Goal: Information Seeking & Learning: Learn about a topic

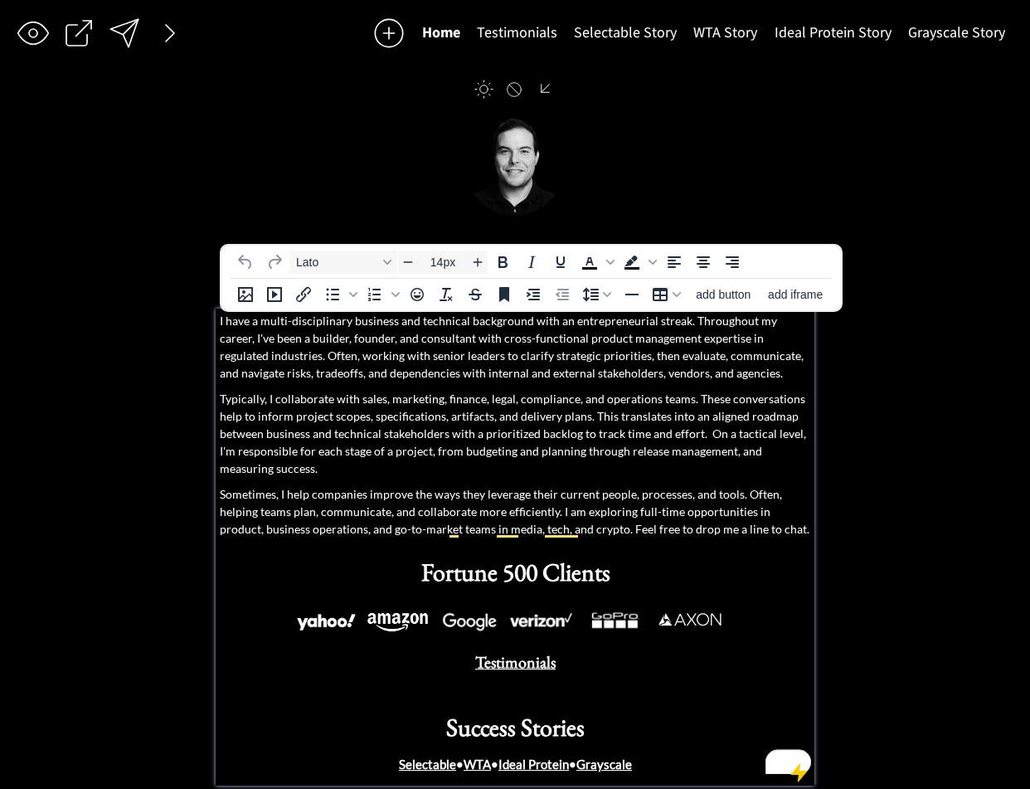
click at [748, 490] on span "Sometimes, I help companies improve the ways they leverage their current people…" at bounding box center [515, 511] width 590 height 49
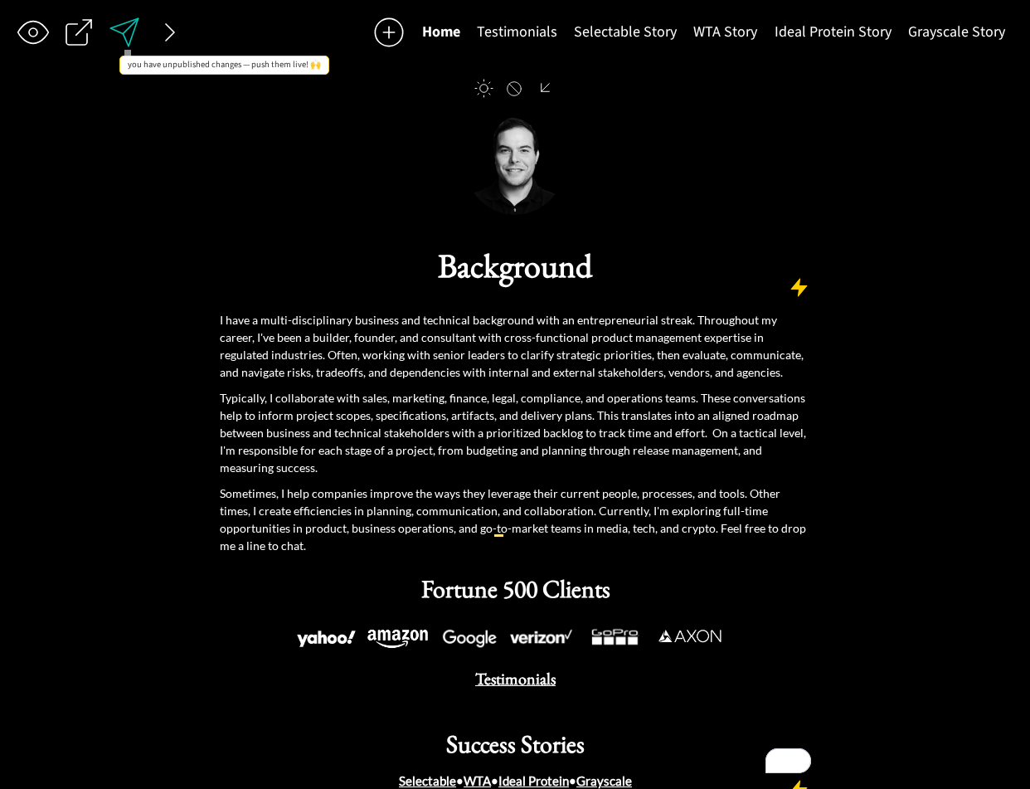
click at [108, 32] on div at bounding box center [124, 32] width 33 height 33
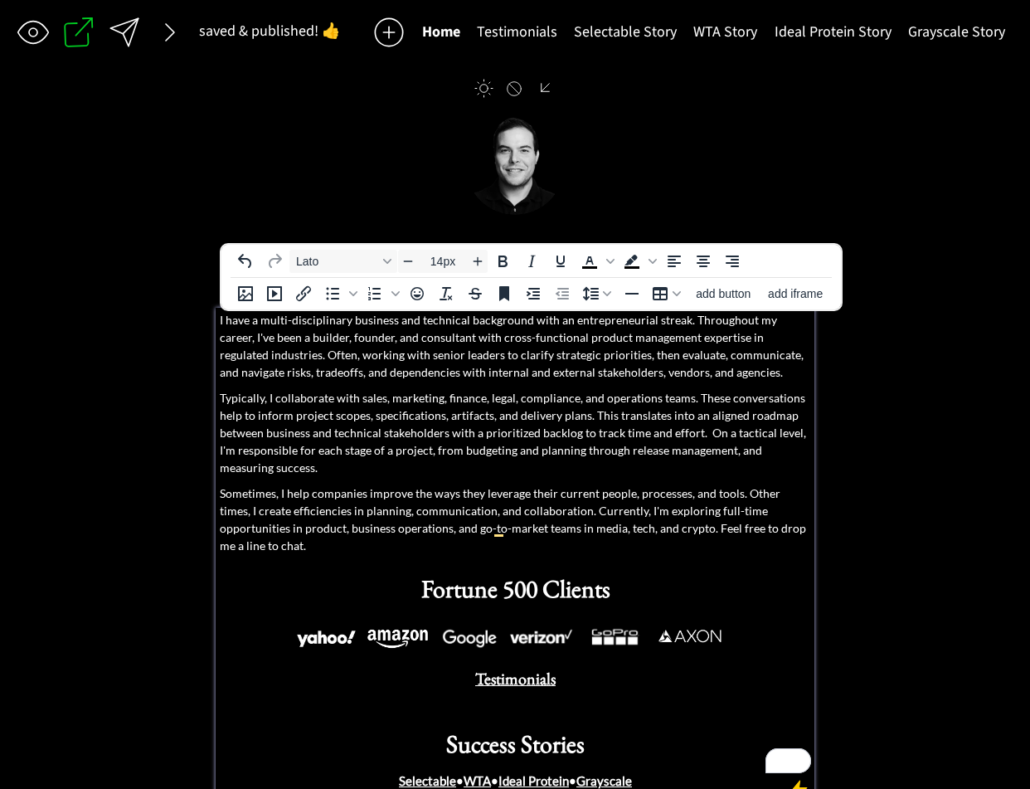
drag, startPoint x: 448, startPoint y: 479, endPoint x: 420, endPoint y: 488, distance: 28.8
click at [448, 479] on div "I have a multi-disciplinary business and technical background with an entrepren…" at bounding box center [515, 550] width 590 height 479
click at [401, 501] on p "Sometimes, I help companies improve the ways they leverage their current people…" at bounding box center [515, 519] width 590 height 70
click at [423, 494] on span "Sometimes, I help companies improve the ways they leverage their current people…" at bounding box center [513, 519] width 586 height 66
drag, startPoint x: 411, startPoint y: 492, endPoint x: 527, endPoint y: 493, distance: 116.1
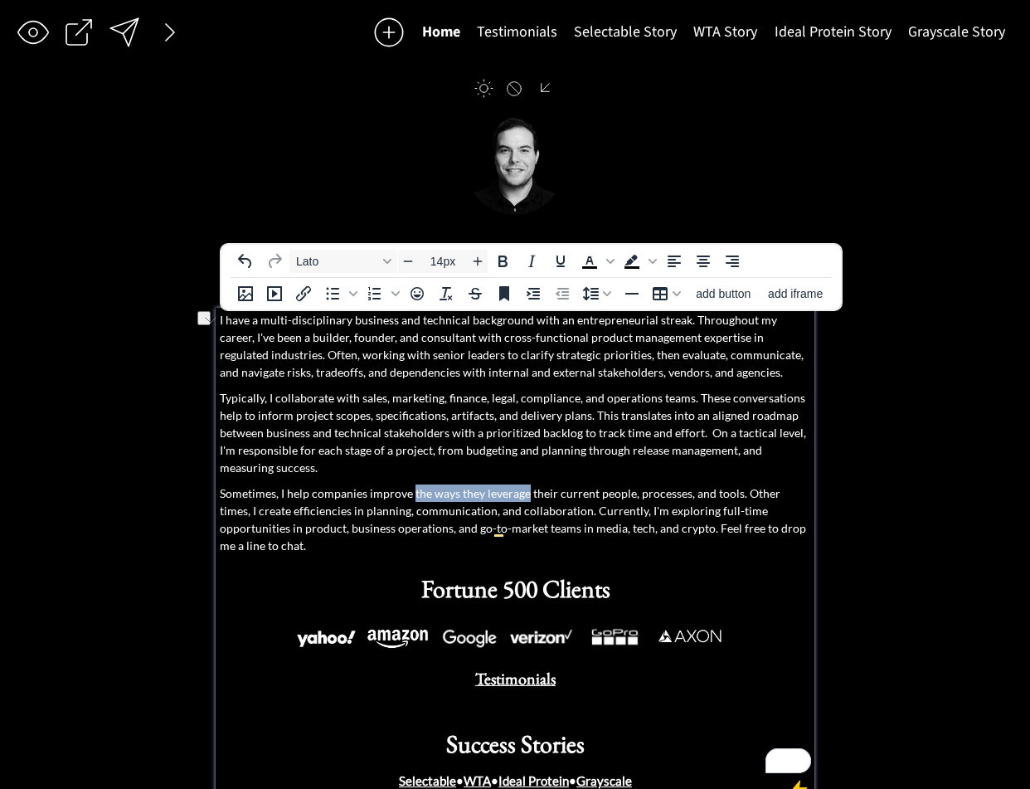
click at [527, 493] on span "Sometimes, I help companies improve the ways they leverage their current people…" at bounding box center [513, 519] width 586 height 66
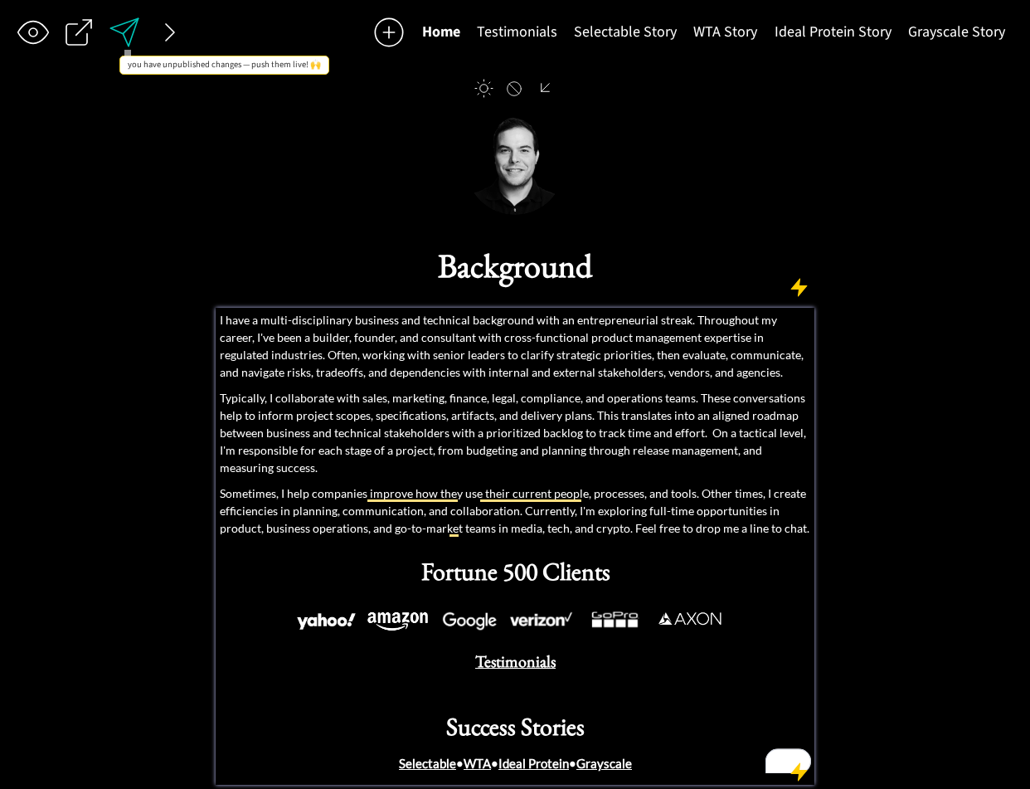
click at [126, 33] on div at bounding box center [124, 32] width 33 height 33
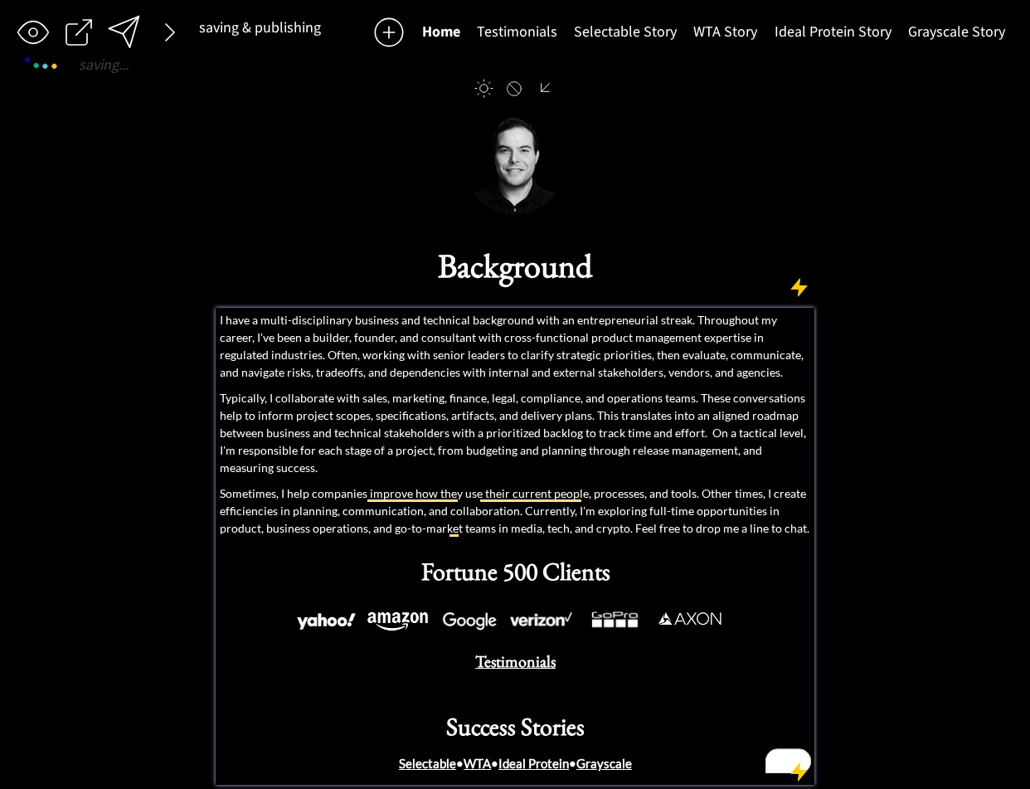
click at [493, 486] on span "Sometimes, I help companies improve how they use their current people, processe…" at bounding box center [515, 510] width 590 height 49
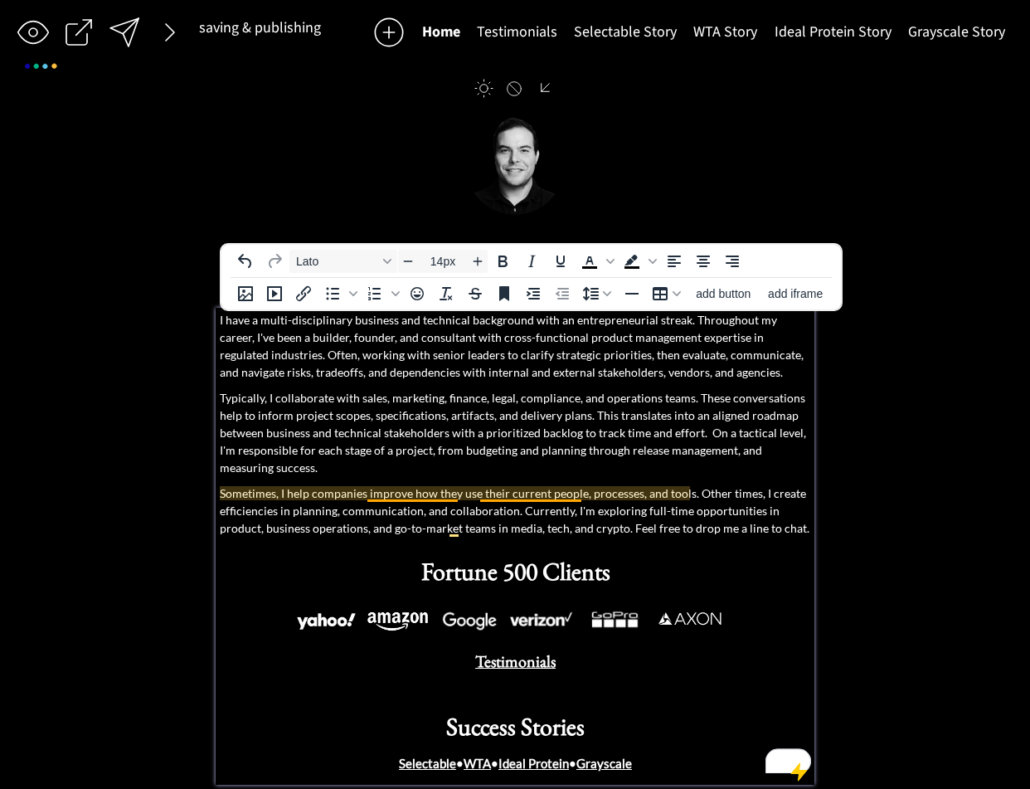
click at [493, 494] on span "Sometimes, I help companies improve how they use their current people, processe…" at bounding box center [515, 510] width 590 height 49
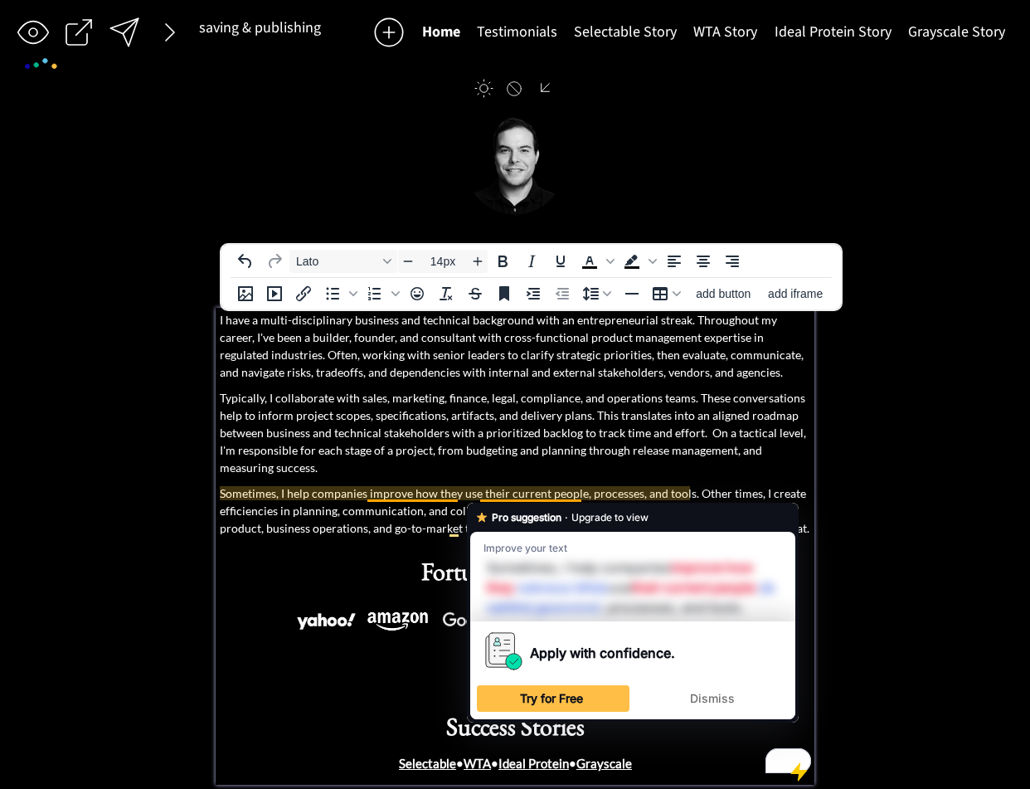
click at [406, 488] on span "Sometimes, I help companies improve how they use their current people, processe…" at bounding box center [515, 510] width 590 height 49
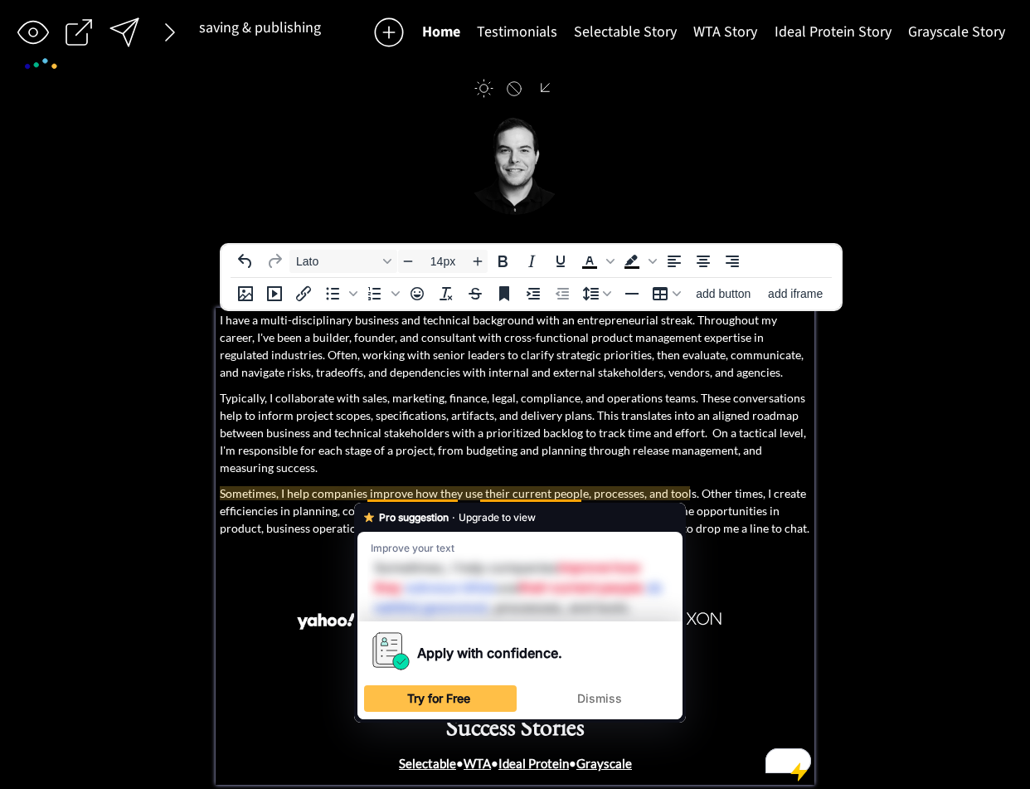
click at [436, 498] on span "Sometimes, I help companies improve how they use their current people, processe…" at bounding box center [515, 510] width 590 height 49
click at [409, 500] on p "Sometimes, I help companies improve how they use their current people, processe…" at bounding box center [515, 510] width 590 height 52
click at [389, 494] on span "Sometimes, I help companies improve how they use their current people, processe…" at bounding box center [515, 510] width 590 height 49
click at [390, 493] on span "Sometimes, I help companies improve how they use their current people, processe…" at bounding box center [515, 510] width 590 height 49
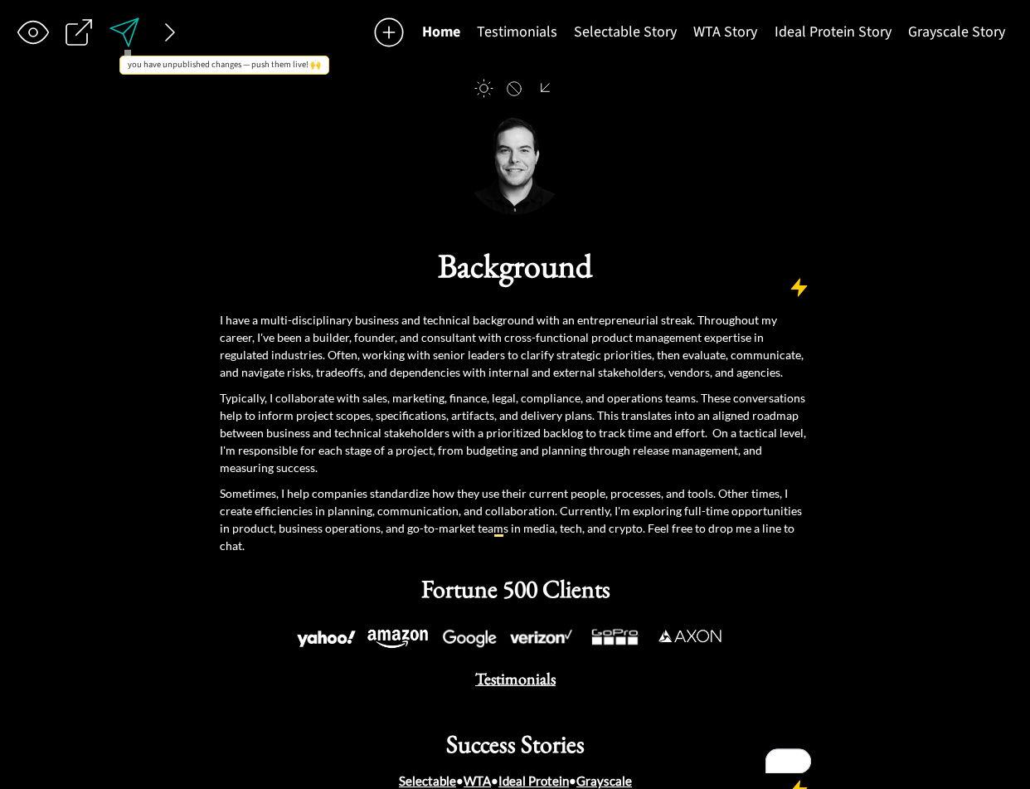
click at [128, 34] on div at bounding box center [124, 32] width 33 height 33
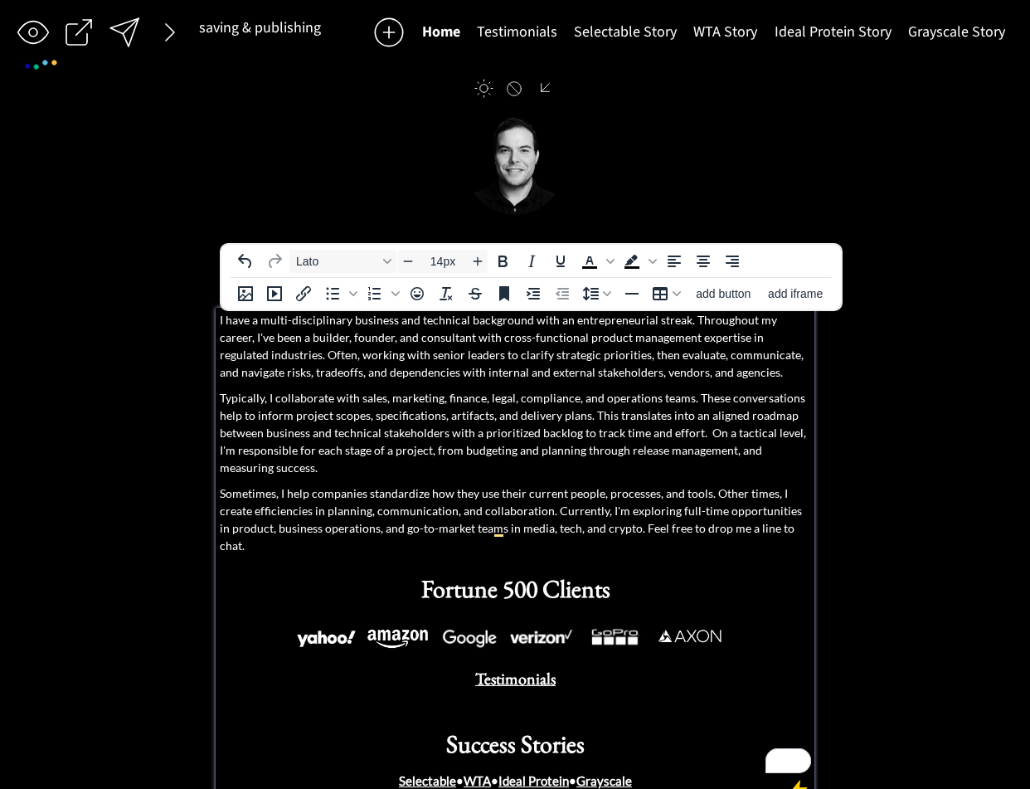
click at [537, 506] on span "Sometimes, I help companies standardize how they use their current people, proc…" at bounding box center [511, 519] width 582 height 66
click at [526, 502] on p "Sometimes, I help companies standardize how they use their current people, proc…" at bounding box center [515, 519] width 590 height 70
click at [526, 497] on span "Sometimes, I help companies standardize how they use their current people, proc…" at bounding box center [511, 519] width 582 height 66
click at [753, 495] on span "Sometimes, I help companies standardize how they use their current people, proc…" at bounding box center [511, 519] width 582 height 66
click at [550, 512] on span "Sometimes, I help companies standardize how they use their current people, proc…" at bounding box center [511, 519] width 582 height 66
